Goal: Task Accomplishment & Management: Complete application form

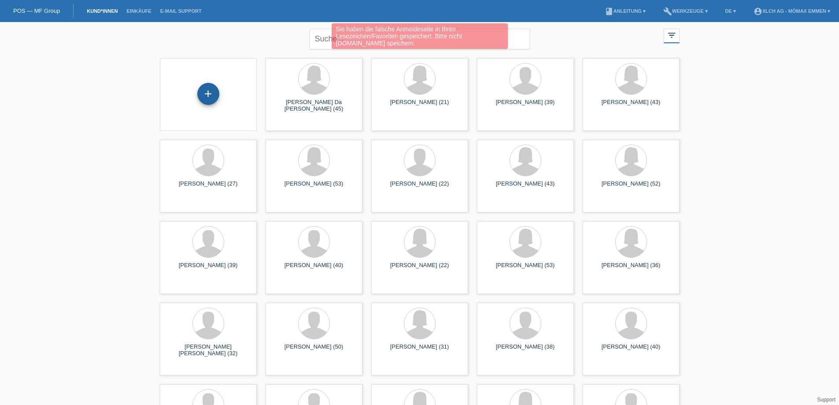
click at [214, 92] on div "+" at bounding box center [208, 94] width 22 height 22
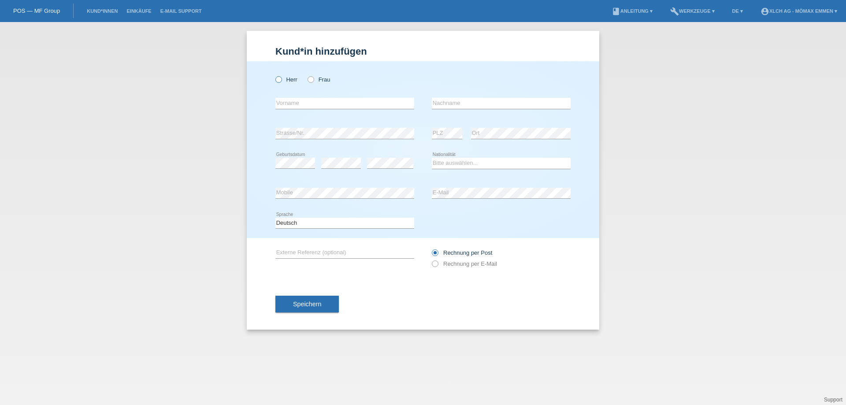
click at [274, 75] on icon at bounding box center [274, 75] width 0 height 0
click at [281, 81] on input "Herr" at bounding box center [278, 79] width 6 height 6
radio input "true"
click at [289, 103] on input "text" at bounding box center [344, 103] width 139 height 11
click at [306, 75] on icon at bounding box center [306, 75] width 0 height 0
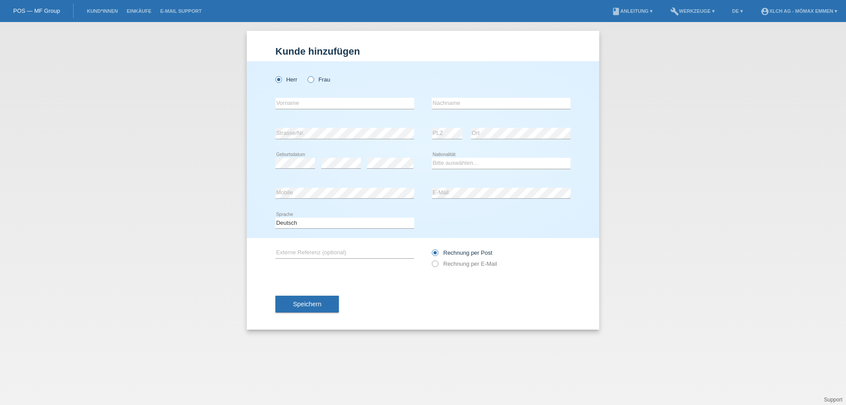
click at [313, 79] on input "Frau" at bounding box center [311, 79] width 6 height 6
radio input "true"
click at [336, 102] on input "text" at bounding box center [344, 103] width 139 height 11
drag, startPoint x: 471, startPoint y: 106, endPoint x: 364, endPoint y: 107, distance: 107.1
click at [364, 107] on div "error Vorname Berlinda error Nachname" at bounding box center [422, 104] width 295 height 30
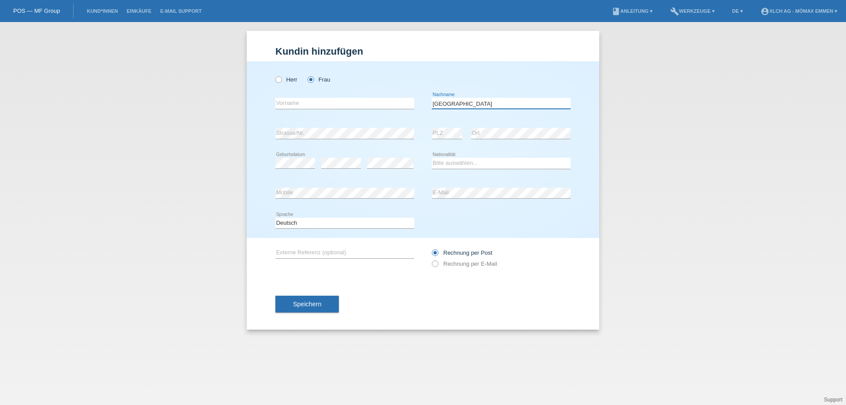
type input "[GEOGRAPHIC_DATA]"
click at [328, 104] on input "text" at bounding box center [344, 103] width 139 height 11
paste input "[GEOGRAPHIC_DATA]"
type input "[GEOGRAPHIC_DATA]"
drag, startPoint x: 433, startPoint y: 108, endPoint x: 460, endPoint y: 107, distance: 27.4
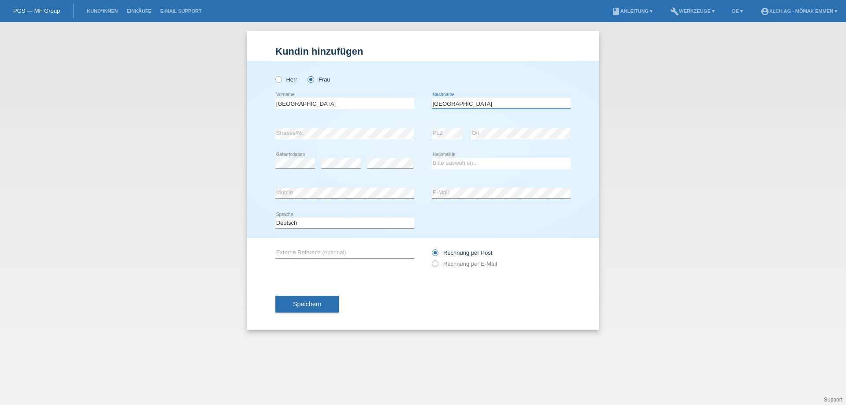
click at [434, 109] on div "Berlinda error Nachname" at bounding box center [501, 103] width 139 height 11
click at [465, 104] on input "[GEOGRAPHIC_DATA]" at bounding box center [501, 103] width 139 height 11
type input "B"
type input "Markaj"
click at [315, 163] on div "error Geburtsdatum error error" at bounding box center [344, 163] width 139 height 30
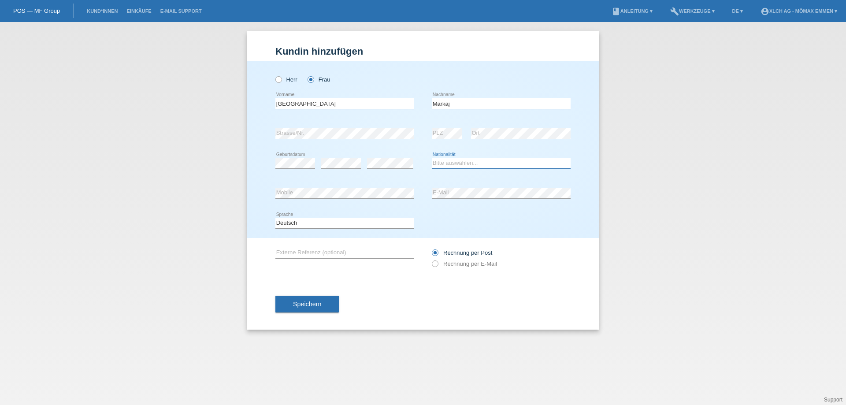
click at [463, 159] on select "Bitte auswählen... Schweiz Deutschland Liechtenstein Österreich ------------ Af…" at bounding box center [501, 163] width 139 height 11
select select "CH"
click at [432, 158] on select "Bitte auswählen... Schweiz Deutschland Liechtenstein Österreich ------------ Af…" at bounding box center [501, 163] width 139 height 11
click at [456, 268] on div "Rechnung per Post Rechnung per E-Mail" at bounding box center [501, 258] width 139 height 22
click at [430, 259] on icon at bounding box center [430, 259] width 0 height 0
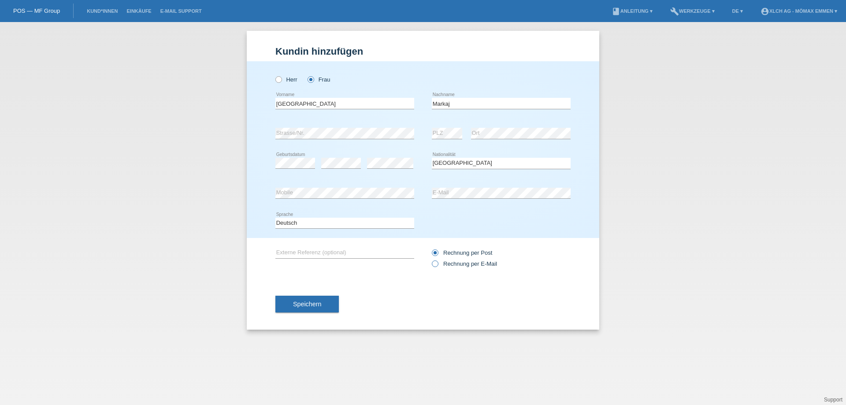
click at [437, 263] on input "Rechnung per E-Mail" at bounding box center [435, 265] width 6 height 11
radio input "true"
click at [309, 308] on button "Speichern" at bounding box center [306, 304] width 63 height 17
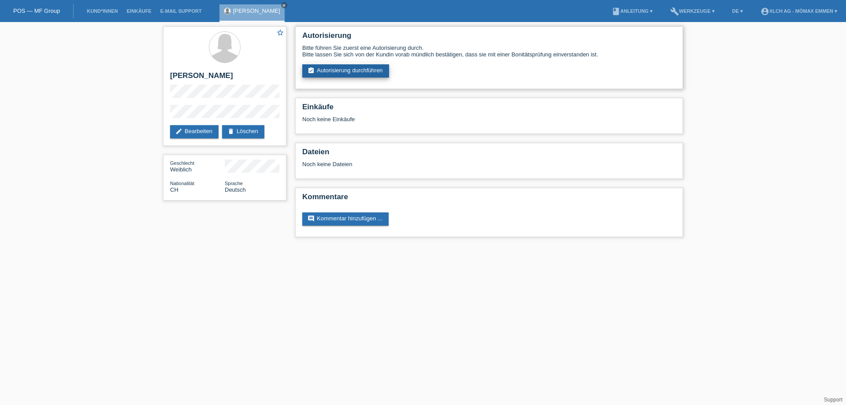
click at [355, 72] on link "assignment_turned_in Autorisierung durchführen" at bounding box center [345, 70] width 87 height 13
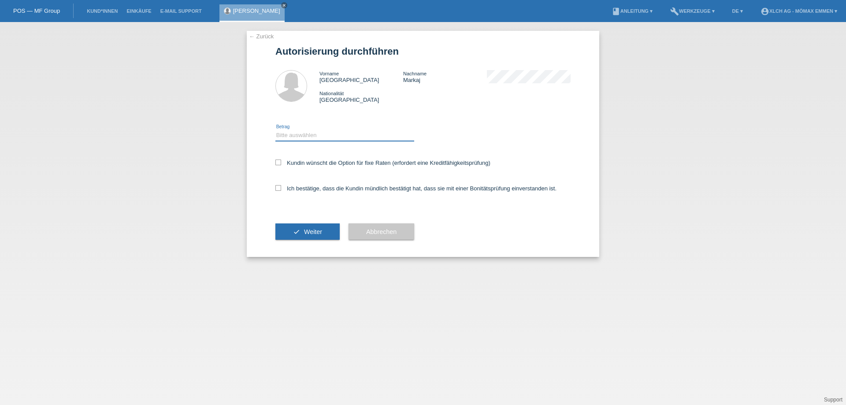
click at [295, 137] on select "Bitte auswählen CHF 1.00 - CHF 499.00 CHF 500.00 - CHF 1'999.00 CHF 2'000.00 - …" at bounding box center [344, 135] width 139 height 11
select select "3"
click at [275, 130] on select "Bitte auswählen CHF 1.00 - CHF 499.00 CHF 500.00 - CHF 1'999.00 CHF 2'000.00 - …" at bounding box center [344, 135] width 139 height 11
click at [276, 161] on icon at bounding box center [278, 162] width 6 height 6
click at [276, 161] on input "Kundin wünscht die Option für fixe Raten (erfordert eine Kreditfähigkeitsprüfun…" at bounding box center [278, 162] width 6 height 6
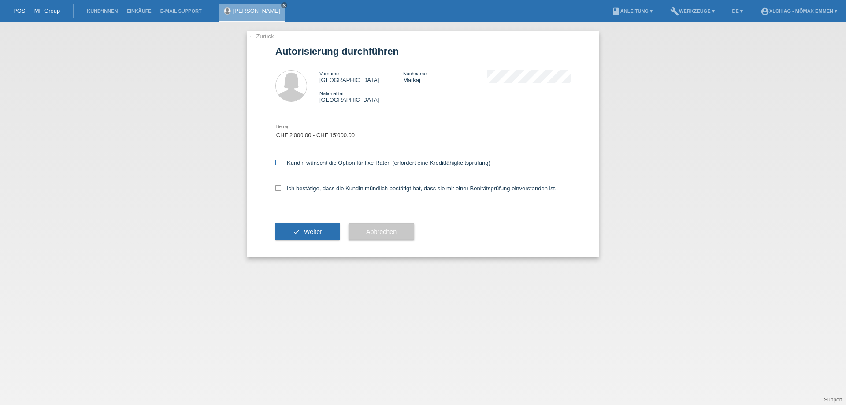
checkbox input "true"
click at [277, 190] on icon at bounding box center [278, 188] width 6 height 6
click at [277, 190] on input "Ich bestätige, dass die Kundin mündlich bestätigt hat, dass sie mit einer Bonit…" at bounding box center [278, 188] width 6 height 6
checkbox input "true"
click at [293, 226] on button "check Weiter" at bounding box center [307, 231] width 64 height 17
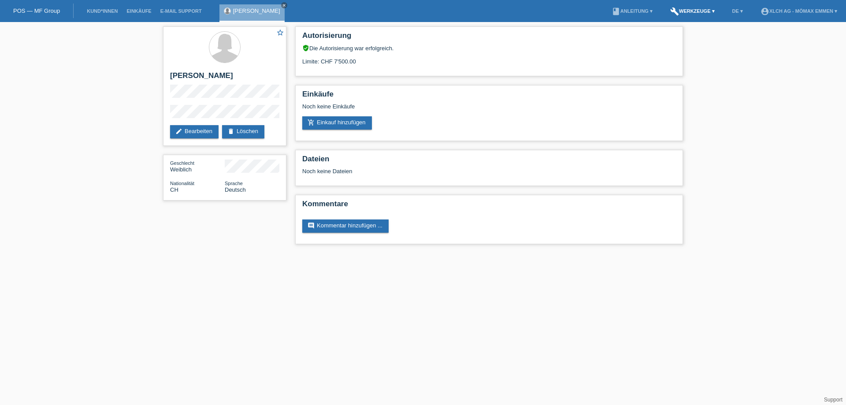
click at [705, 12] on link "build Werkzeuge ▾" at bounding box center [692, 10] width 53 height 5
click at [695, 35] on span "Raten-Kalkulator" at bounding box center [691, 33] width 45 height 11
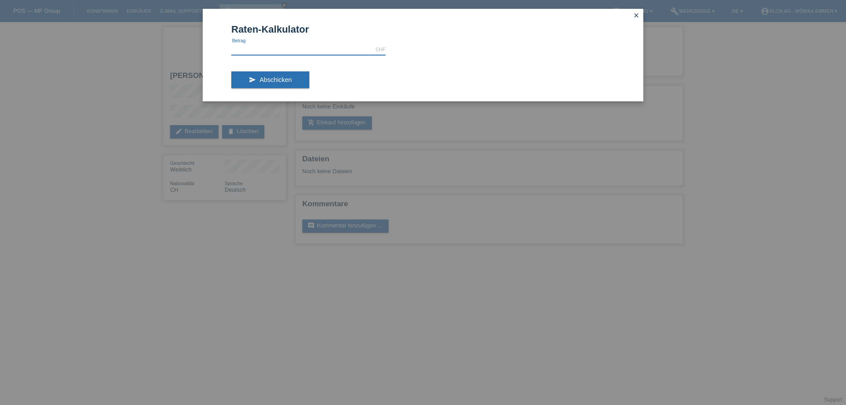
click at [317, 52] on input "text" at bounding box center [308, 49] width 154 height 11
type input "3257.00"
click at [280, 86] on button "send Abschicken" at bounding box center [270, 79] width 78 height 17
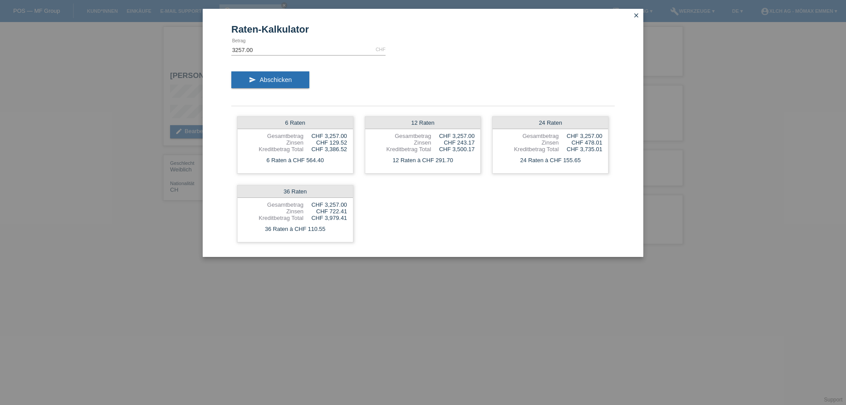
click at [637, 15] on icon "close" at bounding box center [636, 15] width 7 height 7
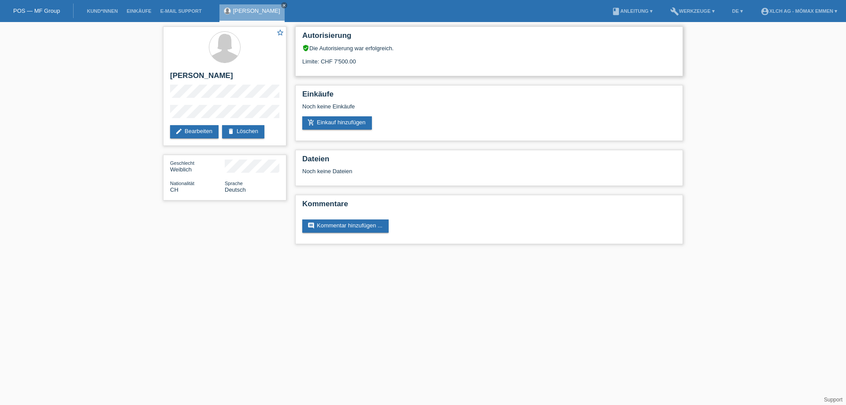
drag, startPoint x: 335, startPoint y: 58, endPoint x: 359, endPoint y: 57, distance: 23.8
click at [359, 57] on div "Limite: CHF 7'500.00" at bounding box center [489, 58] width 374 height 13
drag, startPoint x: 330, startPoint y: 58, endPoint x: 377, endPoint y: 64, distance: 47.5
click at [377, 64] on div "Limite: CHF 7'500.00" at bounding box center [489, 58] width 374 height 13
click at [353, 116] on link "add_shopping_cart Einkauf hinzufügen" at bounding box center [337, 122] width 70 height 13
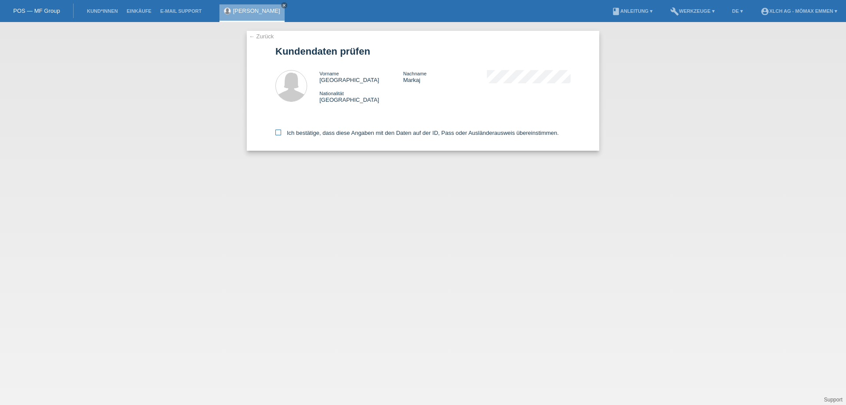
click at [280, 131] on icon at bounding box center [278, 133] width 6 height 6
click at [280, 131] on input "Ich bestätige, dass diese Angaben mit den Daten auf der ID, Pass oder Ausländer…" at bounding box center [278, 133] width 6 height 6
checkbox input "true"
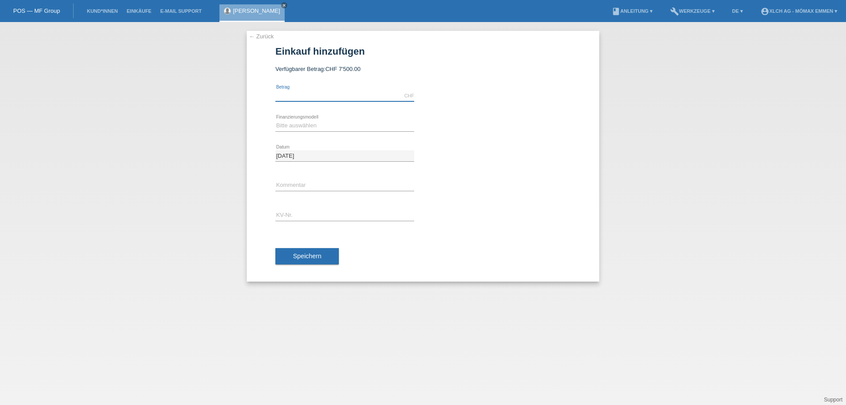
click at [336, 98] on input "text" at bounding box center [344, 95] width 139 height 11
paste input "3257,10"
type input "325710.00"
click at [322, 128] on select "Bitte auswählen Kauf auf Rechnung mit Teilzahlungsoption Fixe Raten - Zinsübern…" at bounding box center [344, 125] width 139 height 11
select select "113"
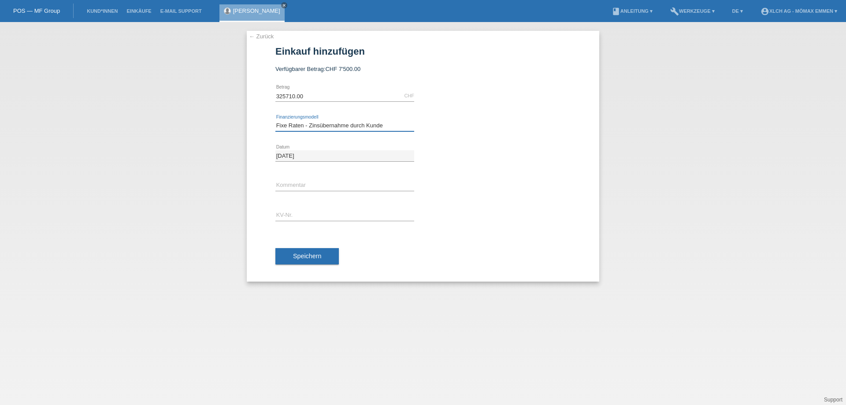
click at [275, 120] on select "Bitte auswählen Kauf auf Rechnung mit Teilzahlungsoption Fixe Raten - Zinsübern…" at bounding box center [344, 125] width 139 height 11
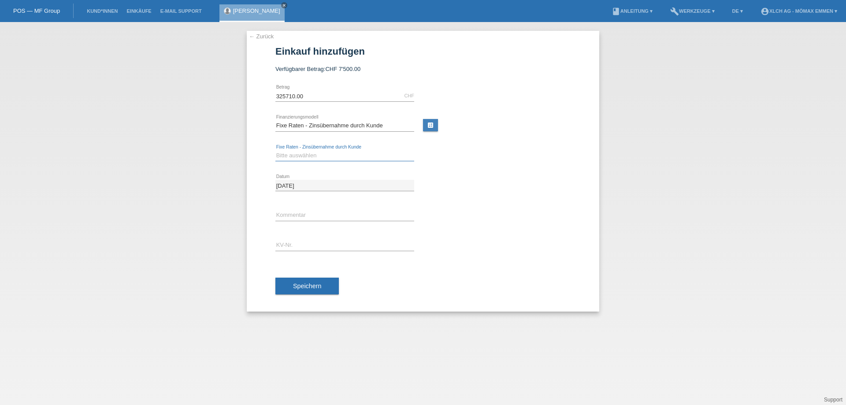
click at [325, 154] on select "Bitte auswählen 6 Raten 12 Raten 24 Raten 36 Raten" at bounding box center [344, 155] width 139 height 11
select select "325"
click at [275, 150] on select "Bitte auswählen 6 Raten 12 Raten 24 Raten 36 Raten" at bounding box center [344, 155] width 139 height 11
click at [292, 218] on input "text" at bounding box center [344, 215] width 139 height 11
drag, startPoint x: 305, startPoint y: 211, endPoint x: 211, endPoint y: 211, distance: 93.8
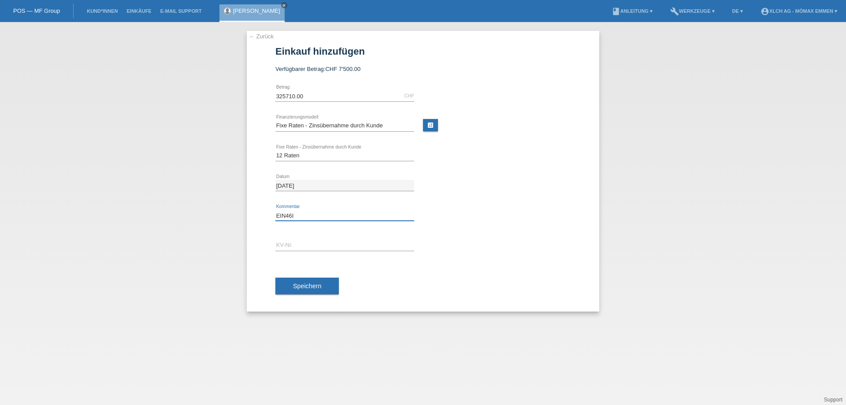
click at [211, 211] on div "← Zurück Einkauf hinzufügen Verfügbarer Betrag: CHF 7'500.00 325710.00 error Be…" at bounding box center [423, 213] width 846 height 383
type input "EIN46I"
click at [296, 248] on input "text" at bounding box center [344, 245] width 139 height 11
paste input "EIN46I"
type input "EIN46I"
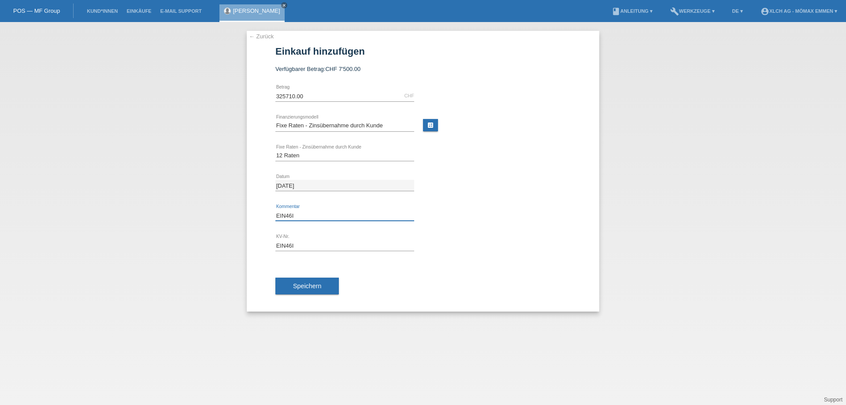
click at [308, 213] on input "EIN46I" at bounding box center [344, 215] width 139 height 11
type input "E"
type input "1TRC"
click at [311, 287] on span "Speichern" at bounding box center [307, 285] width 28 height 7
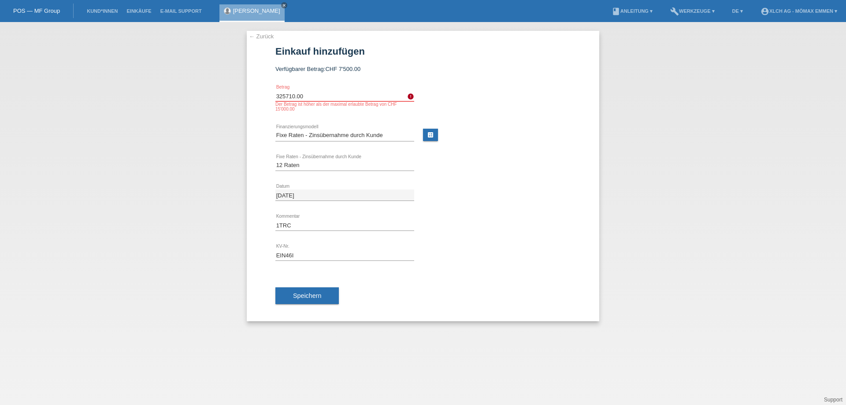
click at [295, 94] on input "325710.00" at bounding box center [344, 95] width 139 height 11
click at [323, 92] on input "325710.00" at bounding box center [344, 95] width 139 height 11
type input "3257.10"
click at [311, 292] on span "Speichern" at bounding box center [307, 295] width 28 height 7
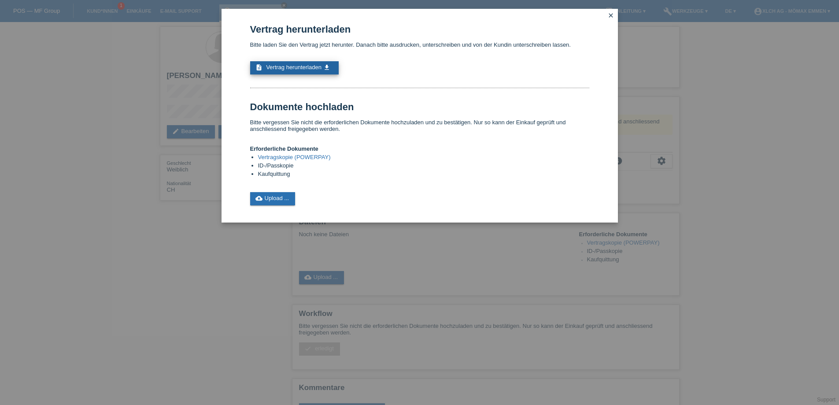
click at [296, 68] on span "Vertrag herunterladen" at bounding box center [294, 67] width 56 height 7
click at [278, 199] on link "cloud_upload Upload ..." at bounding box center [272, 198] width 45 height 13
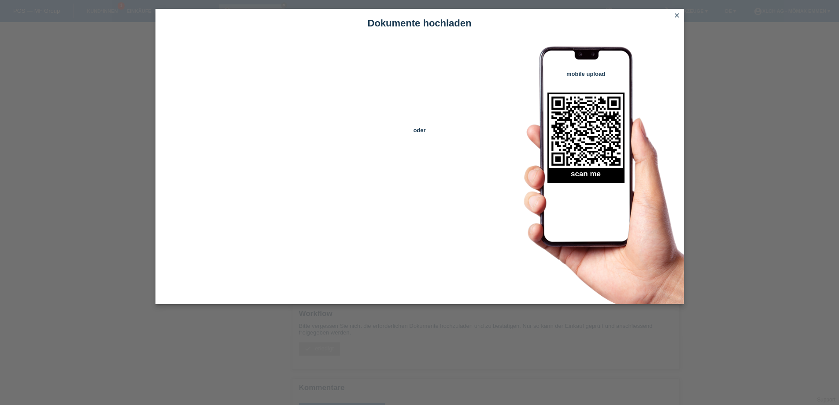
click at [675, 13] on icon "close" at bounding box center [677, 15] width 7 height 7
